Goal: Information Seeking & Learning: Check status

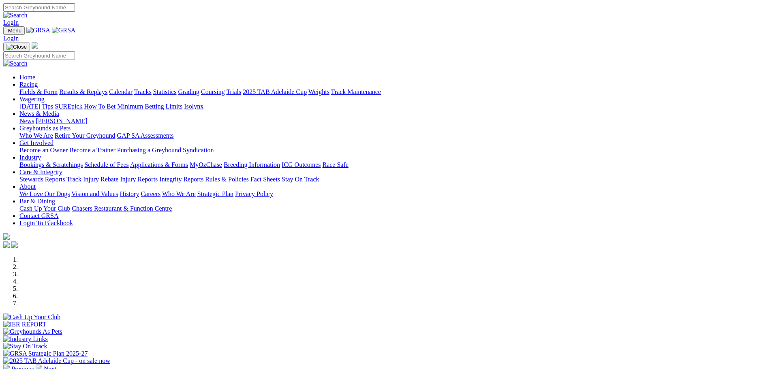
click at [107, 88] on link "Results & Replays" at bounding box center [83, 91] width 48 height 7
click at [178, 321] on div at bounding box center [385, 321] width 765 height 0
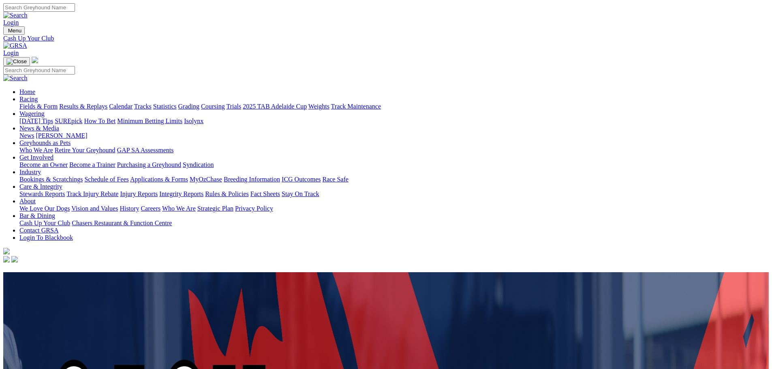
click at [107, 103] on link "Results & Replays" at bounding box center [83, 106] width 48 height 7
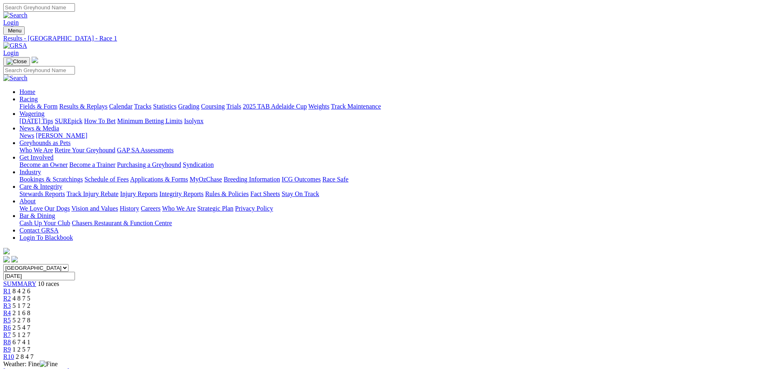
click at [11, 295] on link "R2" at bounding box center [7, 298] width 8 height 7
click at [11, 302] on span "R3" at bounding box center [7, 305] width 8 height 7
click at [354, 310] on div "R4 2 1 6 8" at bounding box center [385, 313] width 765 height 7
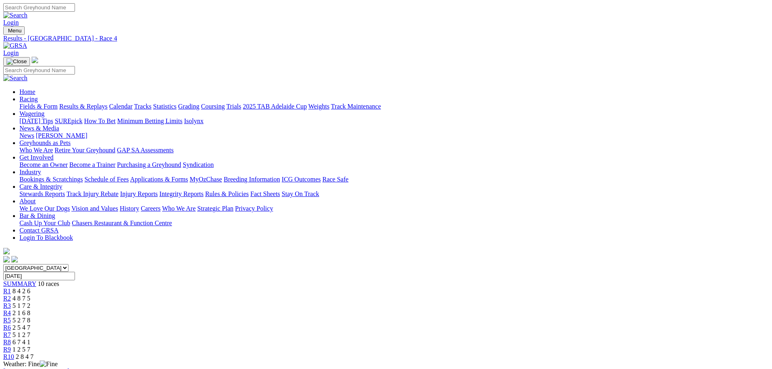
click at [11, 317] on span "R5" at bounding box center [7, 320] width 8 height 7
click at [30, 324] on span "2 5 4 7" at bounding box center [22, 327] width 18 height 7
click at [11, 331] on link "R7" at bounding box center [7, 334] width 8 height 7
click at [11, 339] on span "R8" at bounding box center [7, 342] width 8 height 7
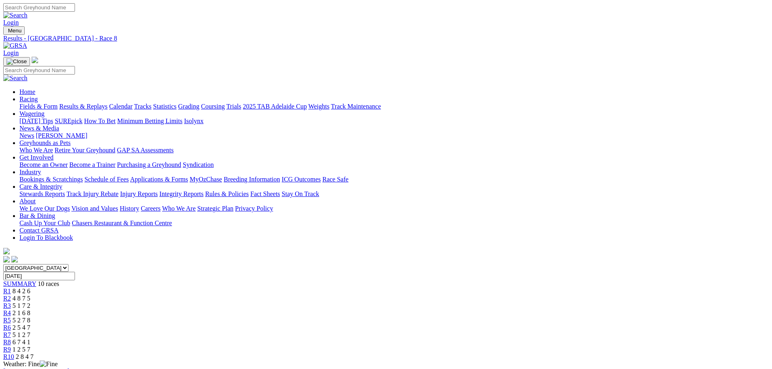
click at [14, 353] on span "R10" at bounding box center [8, 356] width 11 height 7
